Goal: Complete application form

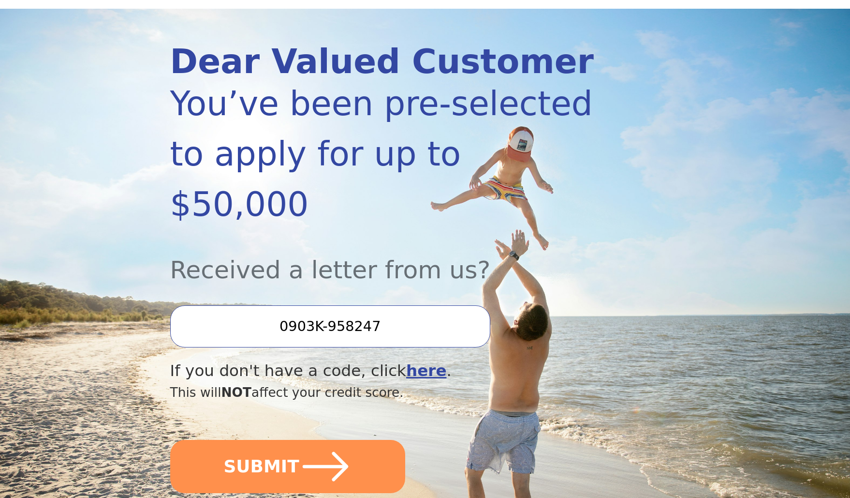
scroll to position [99, 0]
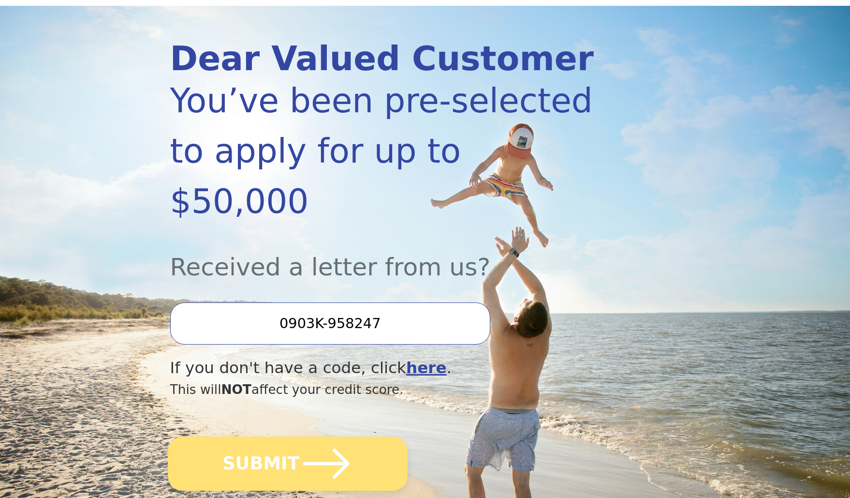
click at [292, 436] on button "SUBMIT" at bounding box center [288, 463] width 240 height 54
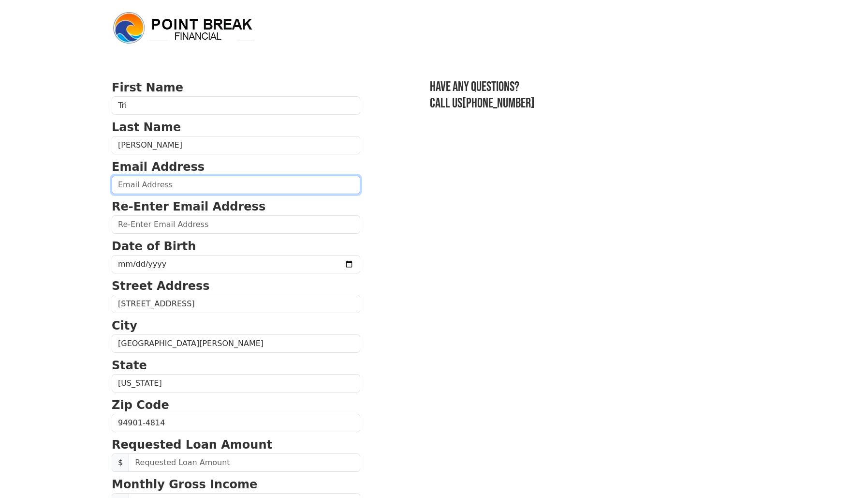
click at [223, 188] on input "email" at bounding box center [236, 185] width 249 height 18
type input "[EMAIL_ADDRESS][DOMAIN_NAME]"
type input "dimensional1993@gmail.com"
type input "(510) 322-4999"
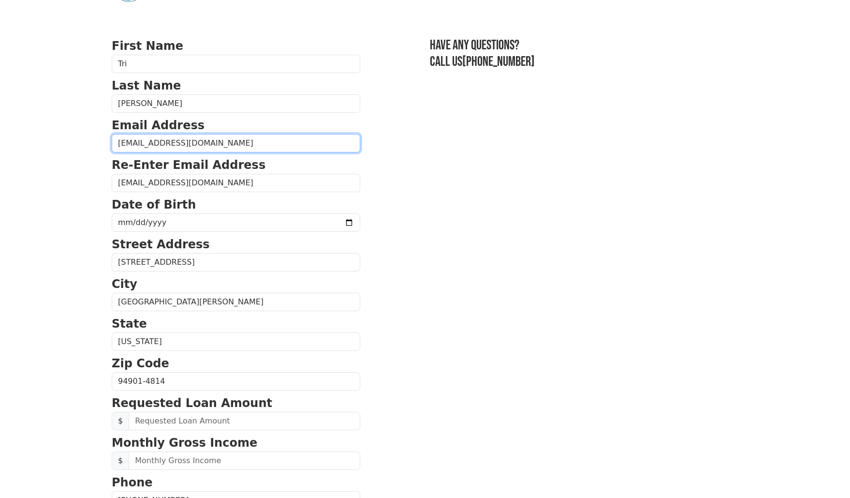
scroll to position [46, 0]
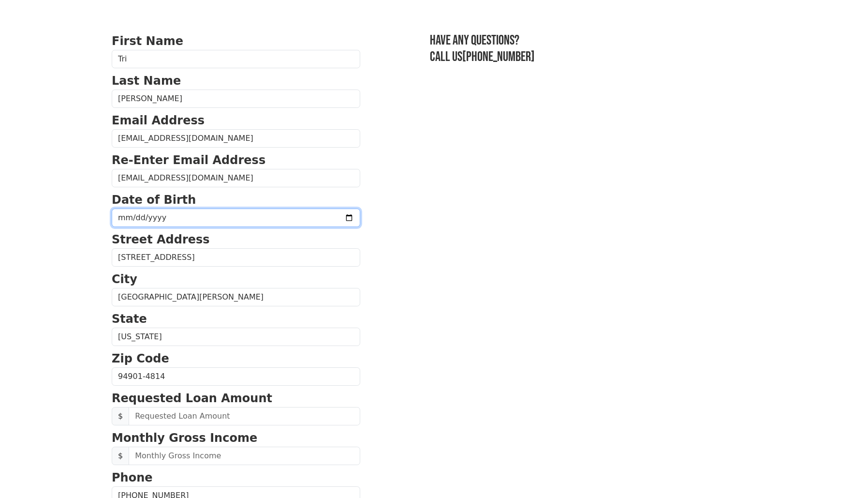
click at [324, 220] on input "date" at bounding box center [236, 217] width 249 height 18
click at [246, 221] on input "date" at bounding box center [236, 217] width 249 height 18
type input "1979-07-15"
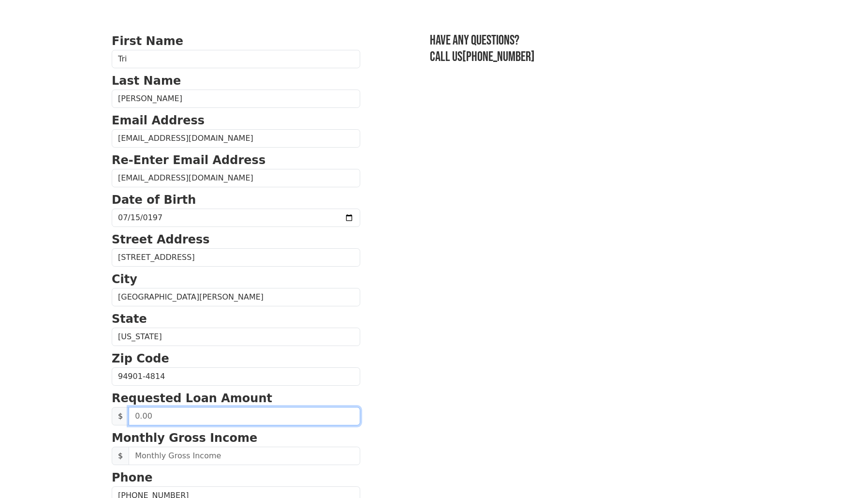
click at [261, 411] on input "text" at bounding box center [245, 416] width 232 height 18
click at [275, 412] on input "text" at bounding box center [245, 416] width 232 height 18
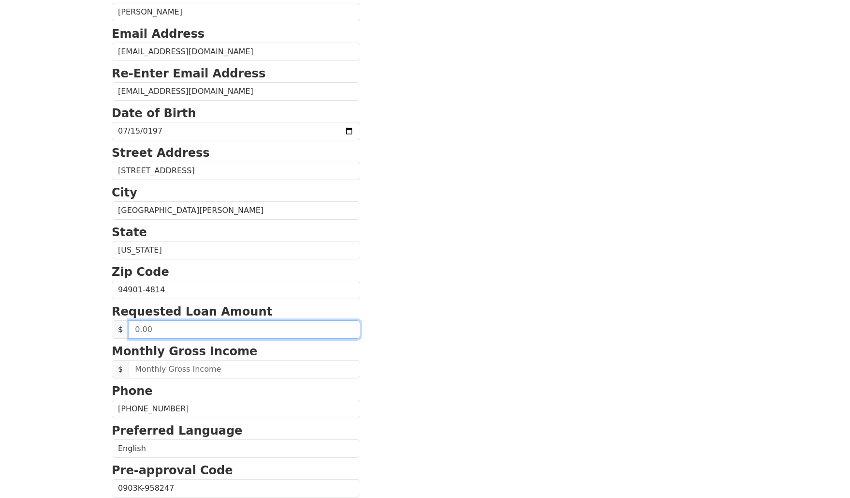
scroll to position [134, 0]
type input "40,000.00"
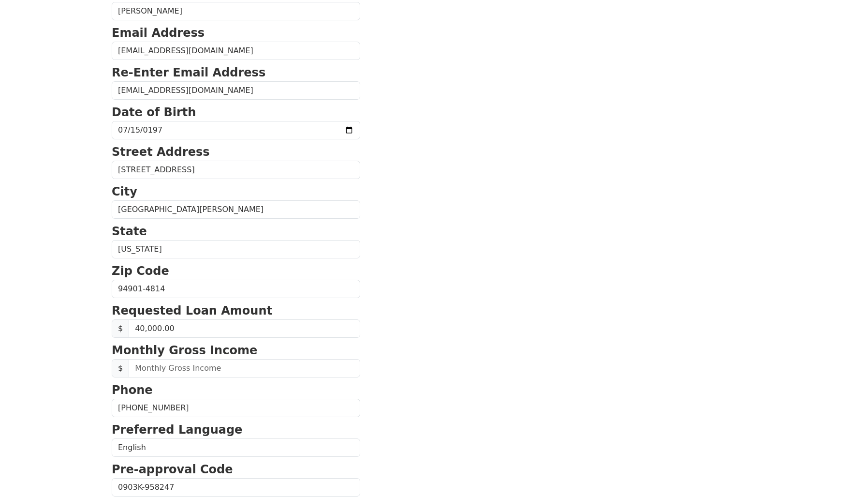
click at [507, 354] on section "First Name Tri Last Name Nguyen Email Address dimensional1993@gmail.com Re-Ente…" at bounding box center [425, 290] width 627 height 690
click at [269, 371] on input "text" at bounding box center [245, 368] width 232 height 18
type input "40,000.00"
click at [404, 376] on section "First Name Tri Last Name Nguyen Email Address dimensional1993@gmail.com Re-Ente…" at bounding box center [425, 290] width 627 height 690
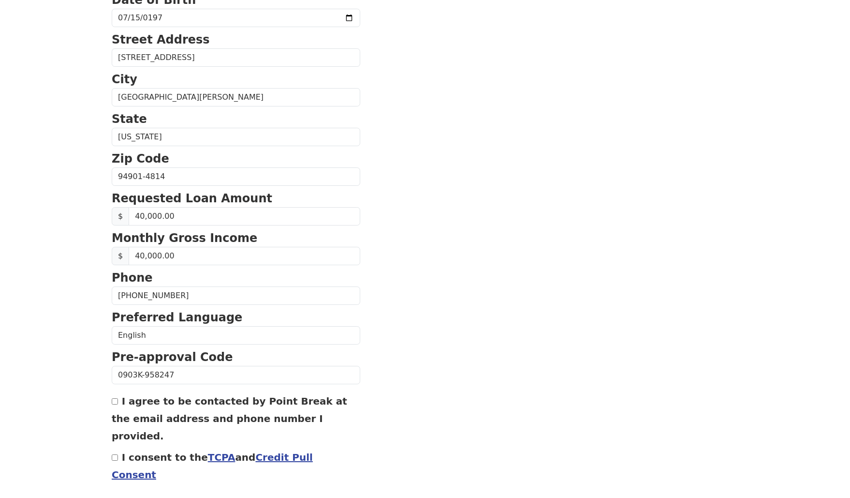
scroll to position [272, 0]
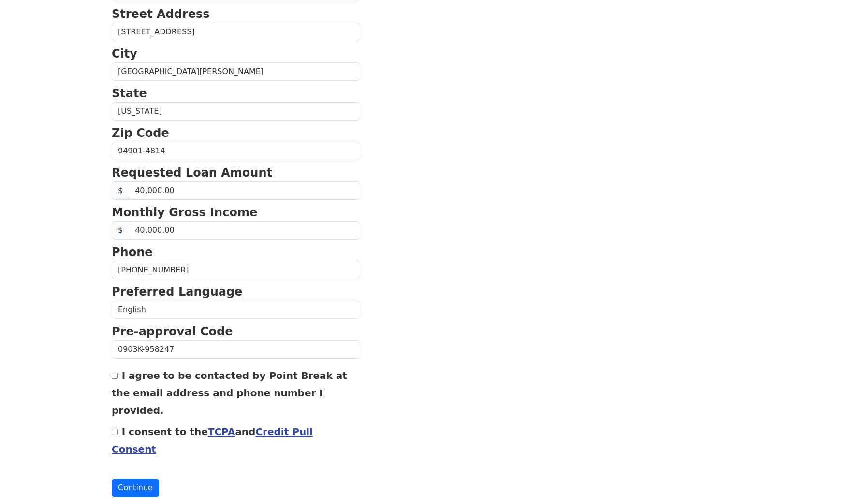
click at [113, 374] on input "I agree to be contacted by Point Break at the email address and phone number I …" at bounding box center [115, 375] width 6 height 6
checkbox input "true"
click at [114, 429] on input "I consent to the TCPA and Credit Pull Consent" at bounding box center [115, 432] width 6 height 6
checkbox input "true"
click at [143, 478] on button "Continue" at bounding box center [135, 487] width 47 height 18
